Goal: Task Accomplishment & Management: Complete application form

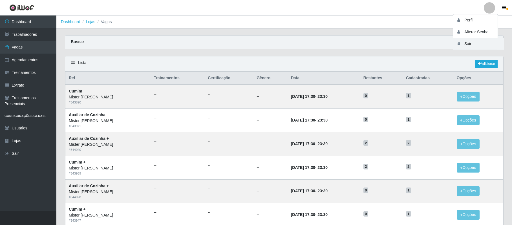
click at [469, 43] on button "Sair" at bounding box center [478, 44] width 51 height 12
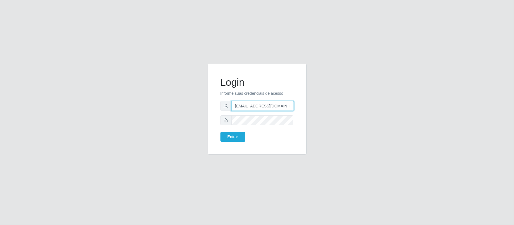
click at [286, 106] on input "anacarina390@misterburg.com" at bounding box center [262, 106] width 62 height 10
drag, startPoint x: 289, startPoint y: 106, endPoint x: 263, endPoint y: 104, distance: 26.3
click at [263, 104] on input "anacarina390@misterburg.com" at bounding box center [262, 106] width 62 height 10
type input "anacarina390@sfcoamarante.com"
click at [228, 136] on button "Entrar" at bounding box center [232, 137] width 25 height 10
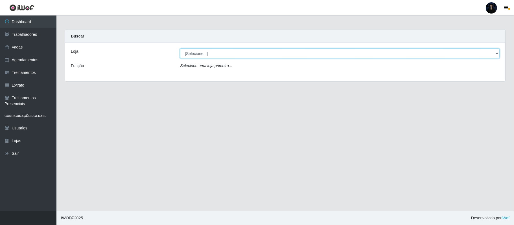
click at [216, 57] on select "[Selecione...] Supermercado Sao Francisco - Amarante" at bounding box center [339, 54] width 319 height 10
select select "383"
click at [180, 49] on select "[Selecione...] Supermercado Sao Francisco - Amarante" at bounding box center [339, 54] width 319 height 10
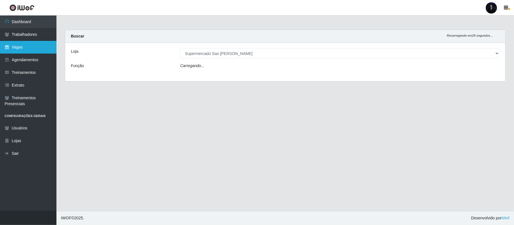
click at [37, 47] on link "Vagas" at bounding box center [28, 47] width 56 height 13
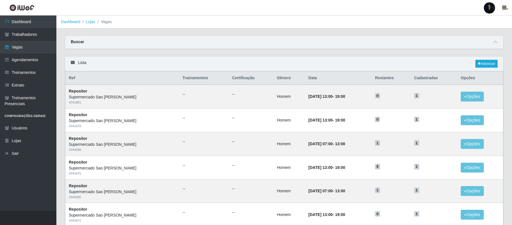
click at [247, 46] on div "Buscar" at bounding box center [284, 43] width 438 height 14
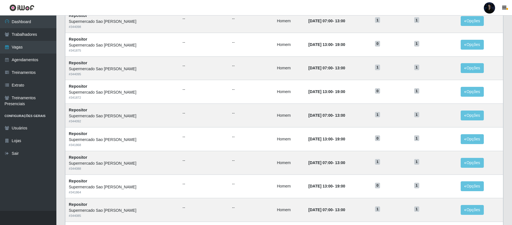
scroll to position [255, 0]
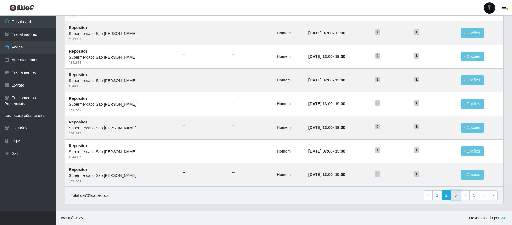
click at [456, 194] on link "3" at bounding box center [456, 195] width 10 height 10
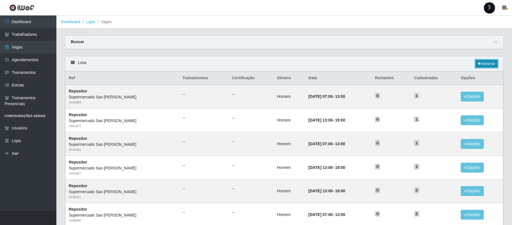
click at [482, 66] on link "Adicionar" at bounding box center [487, 64] width 22 height 8
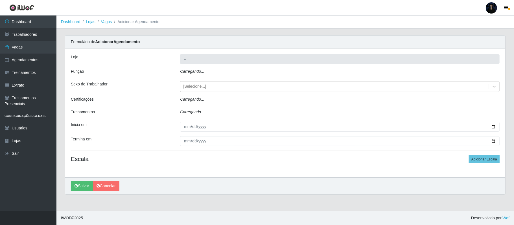
type input "Supermercado Sao [PERSON_NAME]"
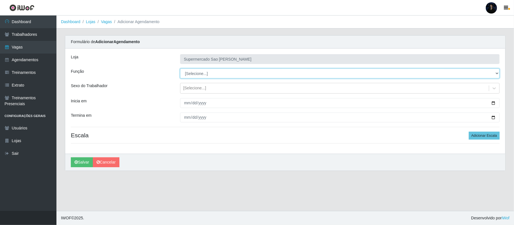
click at [201, 74] on select "[Selecione...] ASG ASG + ASG ++ Balconista de Açougue Balconista de Açougue + B…" at bounding box center [339, 74] width 319 height 10
select select "24"
click at [180, 69] on select "[Selecione...] ASG ASG + ASG ++ Balconista de Açougue Balconista de Açougue + B…" at bounding box center [339, 74] width 319 height 10
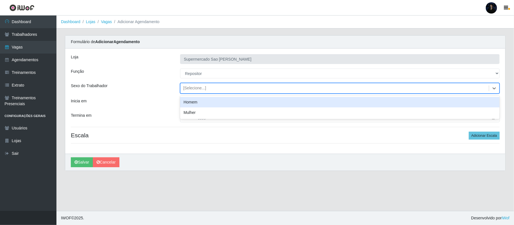
click at [203, 90] on div "[Selecione...]" at bounding box center [194, 88] width 23 height 6
click at [195, 107] on div "Homem" at bounding box center [339, 102] width 319 height 10
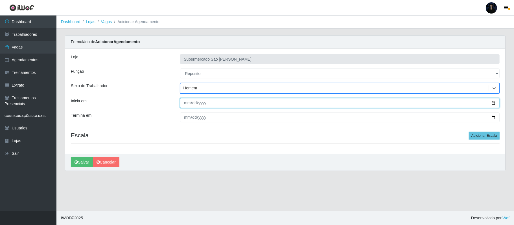
click at [491, 102] on input "Inicia em" at bounding box center [339, 103] width 319 height 10
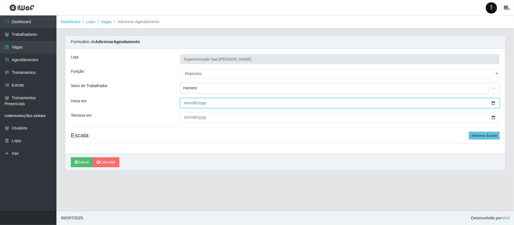
type input "[DATE]"
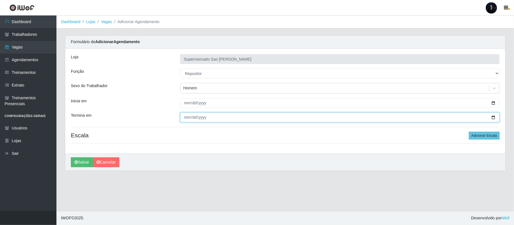
click at [492, 117] on input "Termina em" at bounding box center [339, 118] width 319 height 10
type input "[DATE]"
click at [476, 137] on button "Adicionar Escala" at bounding box center [484, 136] width 31 height 8
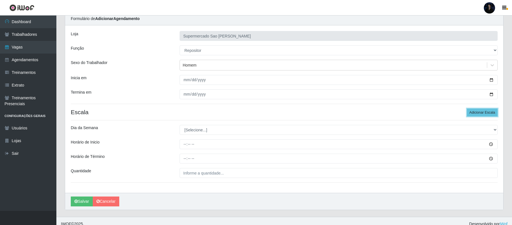
scroll to position [30, 0]
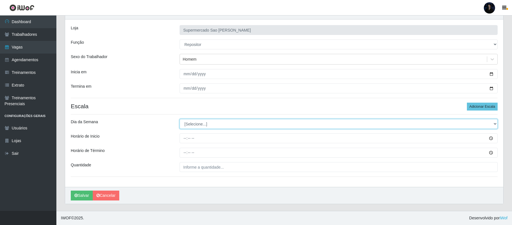
click at [197, 123] on select "[Selecione...] Segunda Terça Quarta Quinta Sexta Sábado Domingo" at bounding box center [339, 124] width 318 height 10
select select "6"
click at [180, 119] on select "[Selecione...] Segunda Terça Quarta Quinta Sexta Sábado Domingo" at bounding box center [339, 124] width 318 height 10
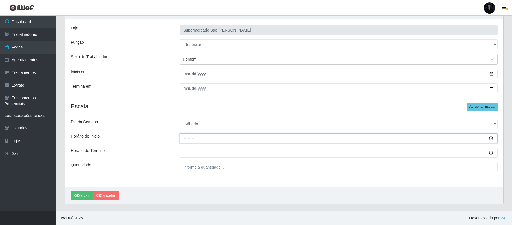
click at [185, 140] on input "Horário de Inicio" at bounding box center [339, 138] width 318 height 10
type input "07:00"
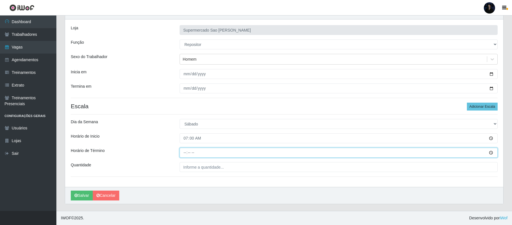
click at [184, 155] on input "Horário de Término" at bounding box center [339, 153] width 318 height 10
type input "13:00"
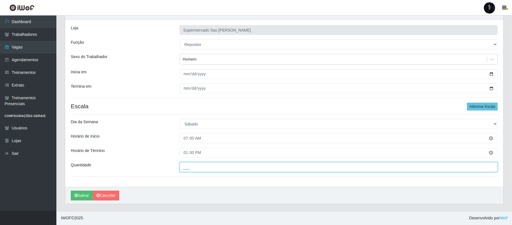
click at [185, 165] on input "___" at bounding box center [339, 167] width 318 height 10
type input "1__"
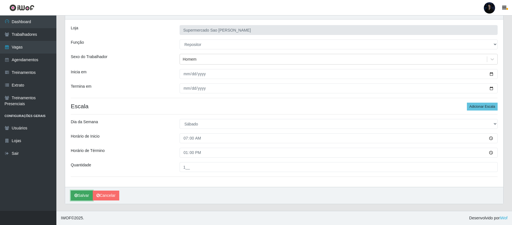
click at [86, 195] on button "Salvar" at bounding box center [82, 196] width 22 height 10
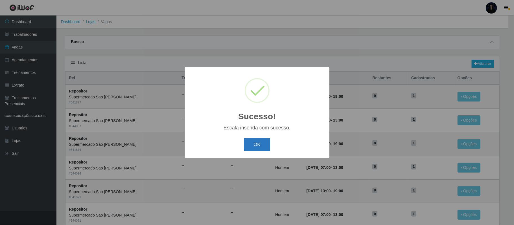
click at [251, 148] on button "OK" at bounding box center [257, 144] width 26 height 13
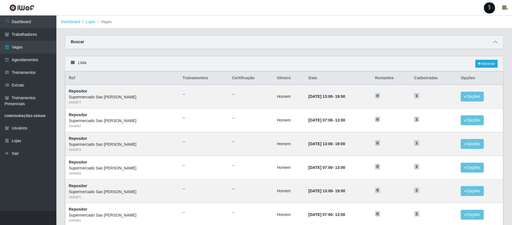
click at [496, 45] on span at bounding box center [495, 42] width 7 height 6
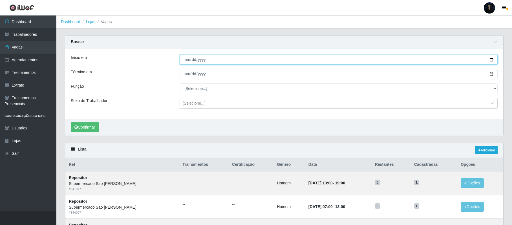
click at [491, 59] on input "Início em" at bounding box center [339, 60] width 318 height 10
type input "[DATE]"
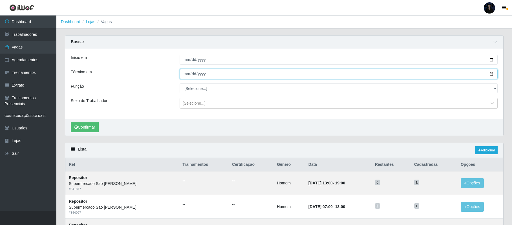
click at [492, 74] on input "Término em" at bounding box center [339, 74] width 318 height 10
type input "[DATE]"
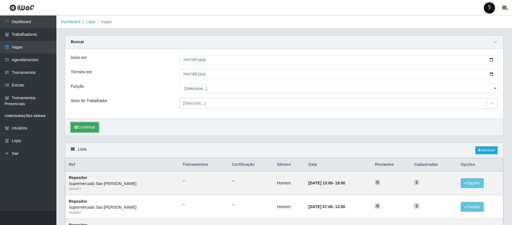
click at [94, 130] on button "Confirmar" at bounding box center [85, 127] width 28 height 10
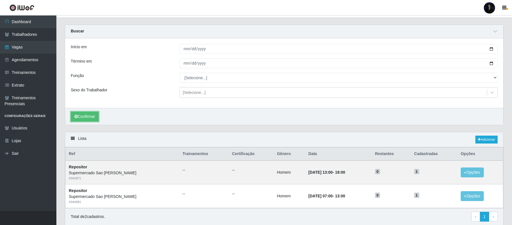
scroll to position [34, 0]
